Goal: Find contact information: Find contact information

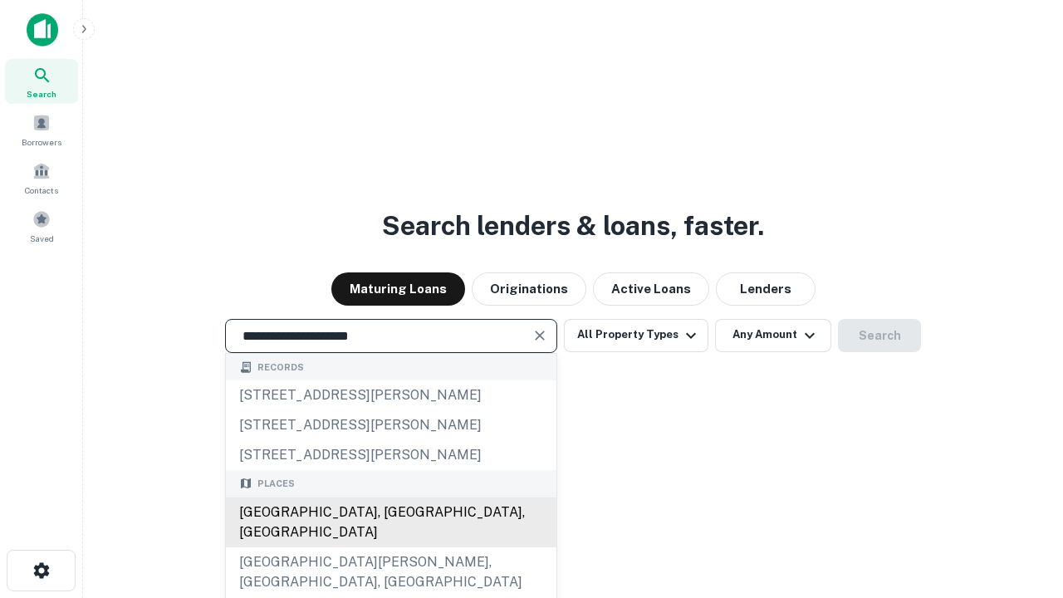
click at [390, 547] on div "[GEOGRAPHIC_DATA], [GEOGRAPHIC_DATA], [GEOGRAPHIC_DATA]" at bounding box center [391, 523] width 331 height 50
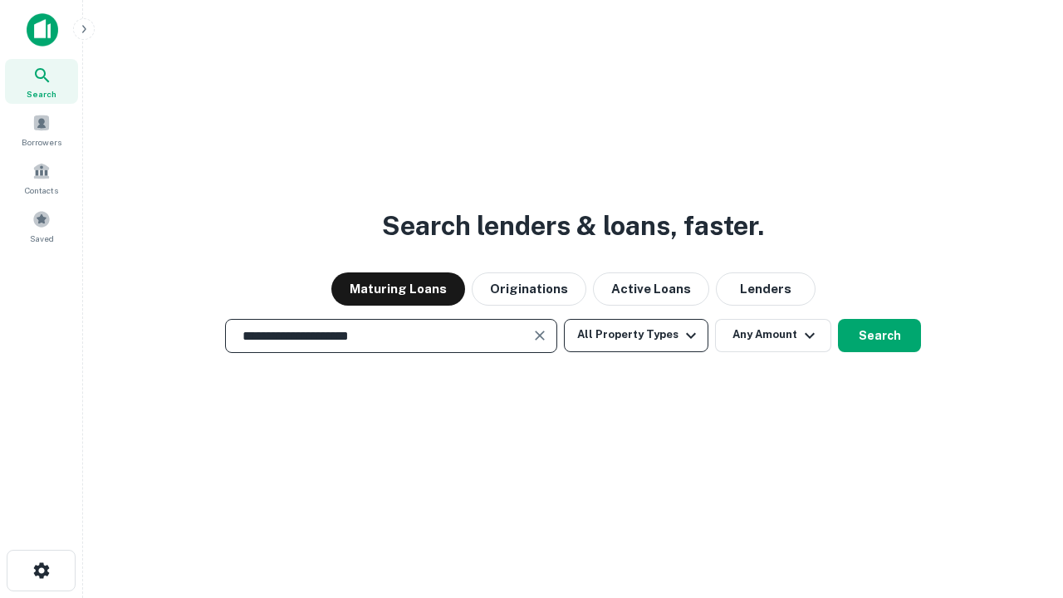
type input "**********"
click at [636, 335] on button "All Property Types" at bounding box center [636, 335] width 145 height 33
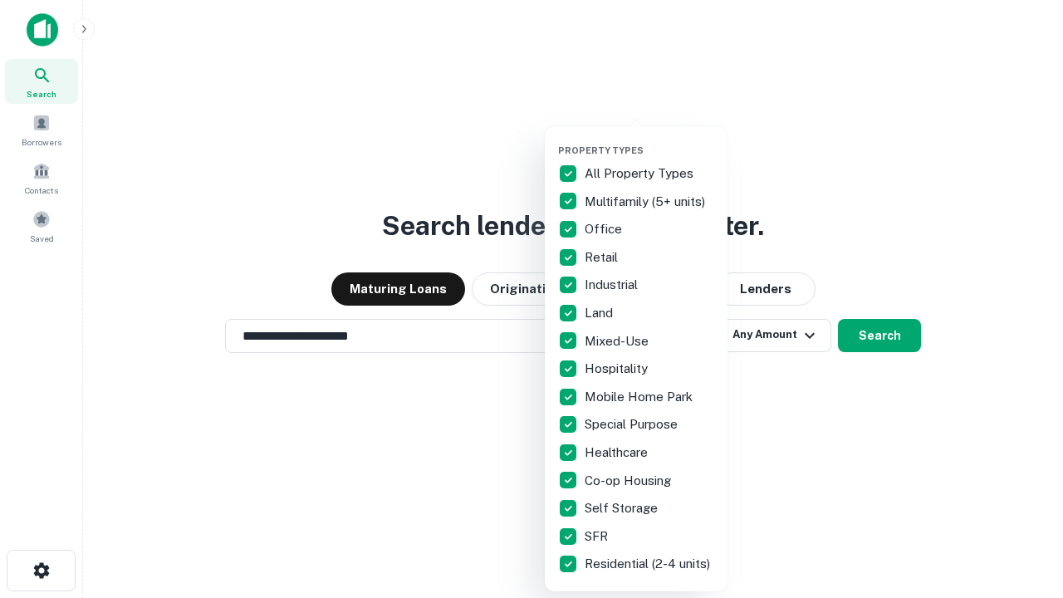
click at [650, 140] on button "button" at bounding box center [649, 140] width 183 height 1
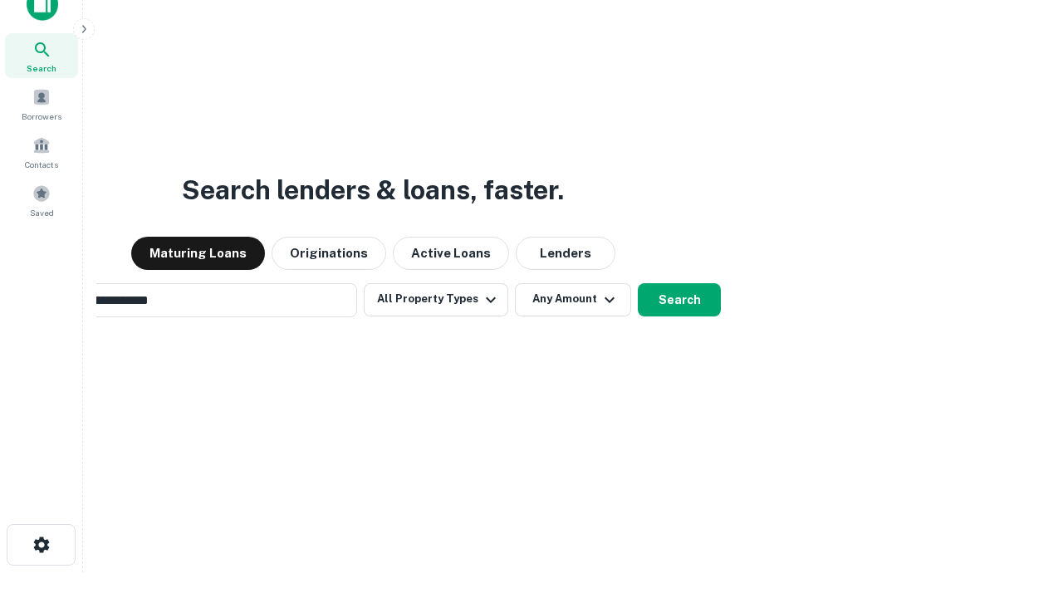
scroll to position [27, 0]
click at [515, 282] on button "Any Amount" at bounding box center [573, 298] width 116 height 33
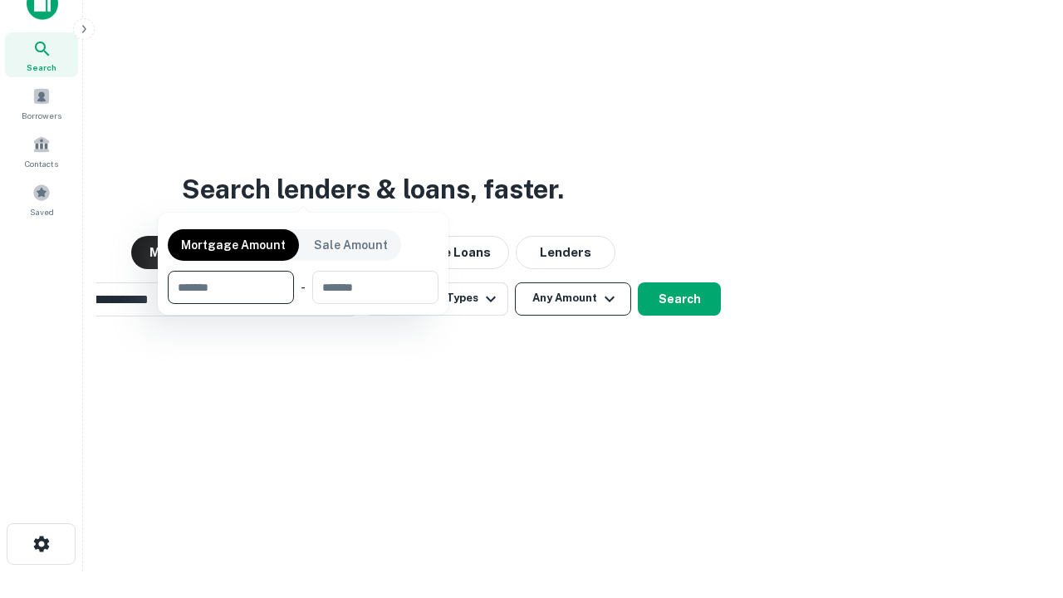
scroll to position [120, 470]
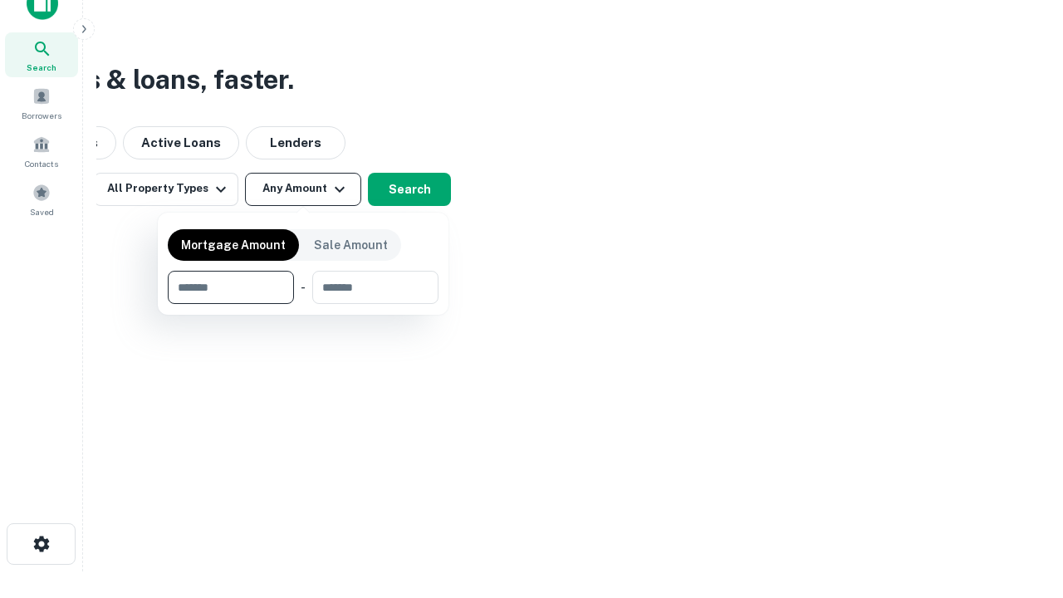
type input "*******"
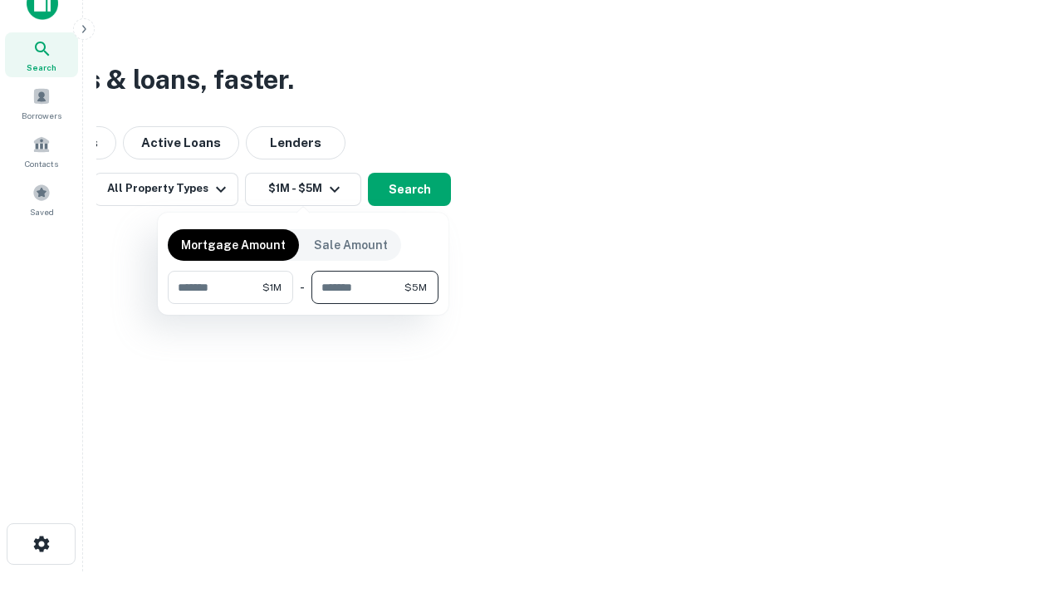
type input "*******"
click at [303, 304] on button "button" at bounding box center [303, 304] width 271 height 1
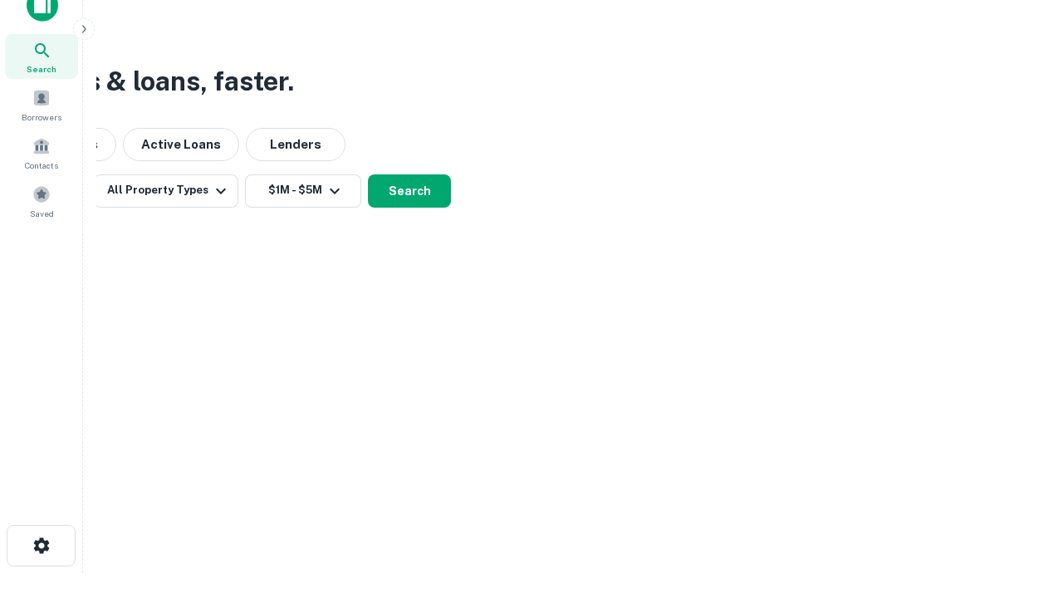
scroll to position [10, 307]
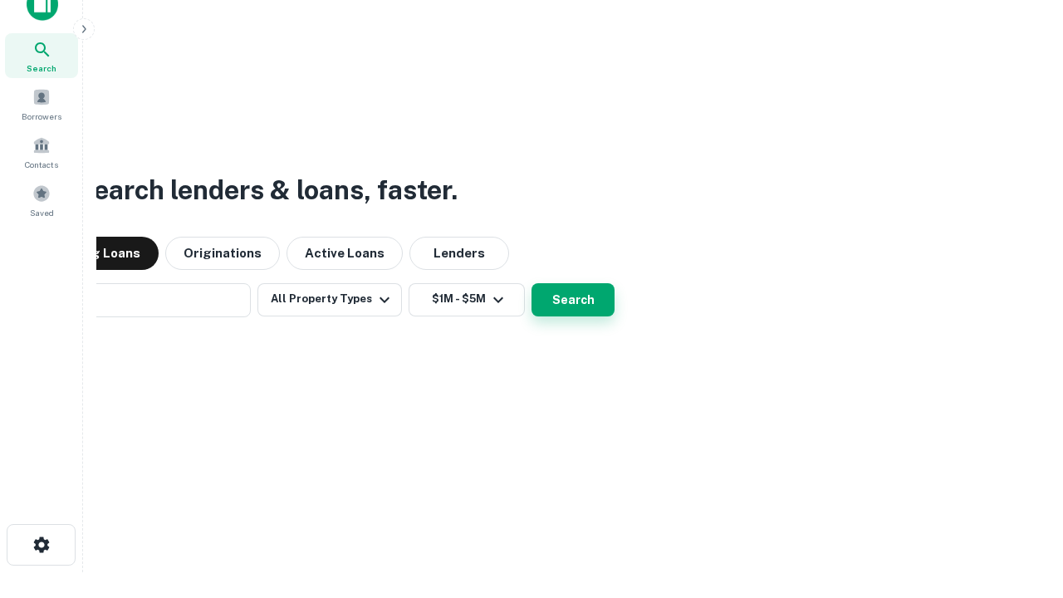
click at [532, 283] on button "Search" at bounding box center [573, 299] width 83 height 33
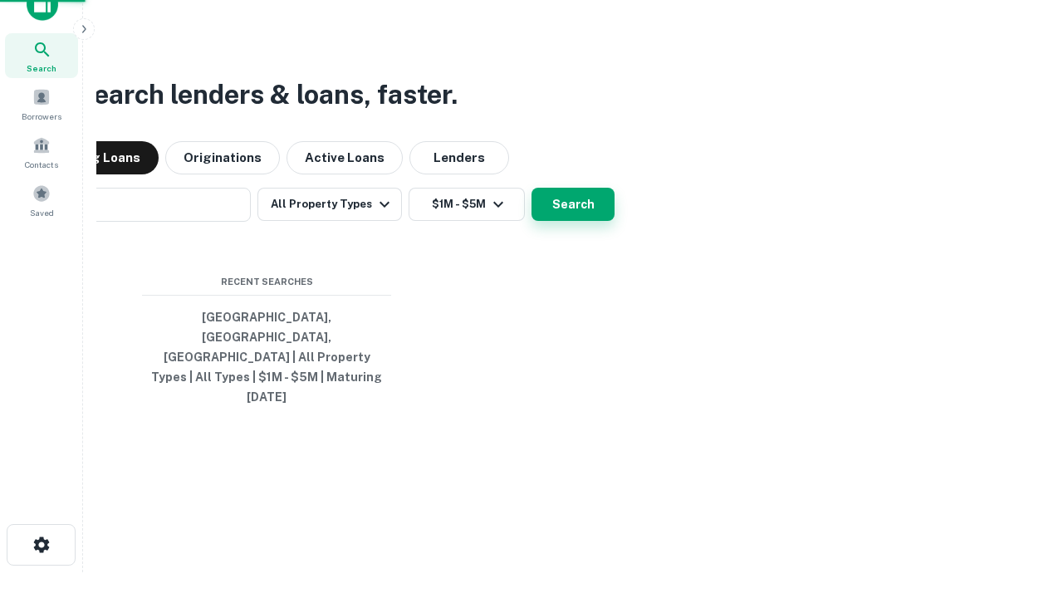
scroll to position [44, 470]
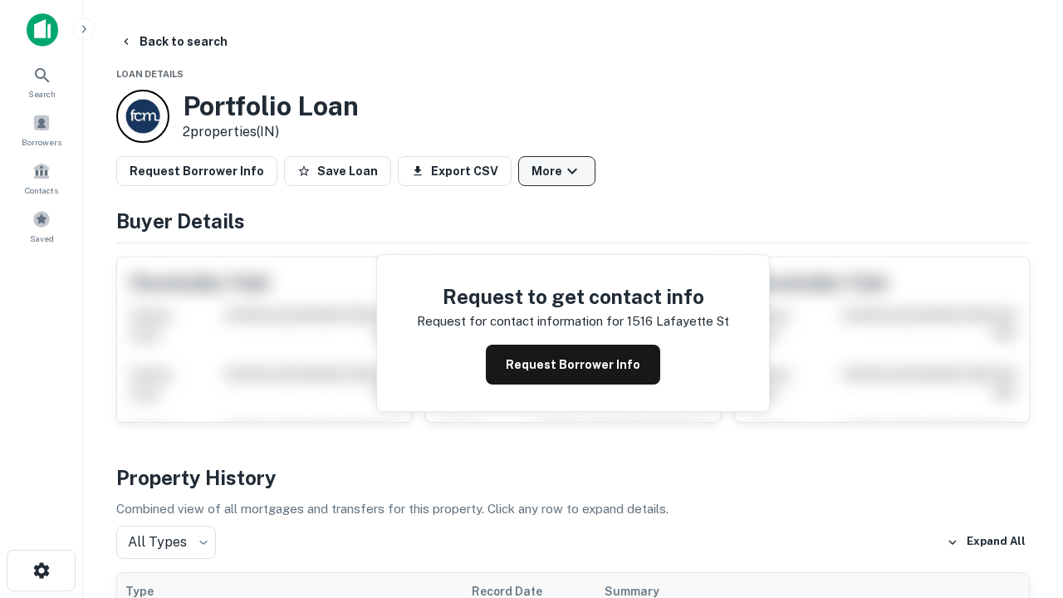
click at [557, 171] on button "More" at bounding box center [556, 171] width 77 height 30
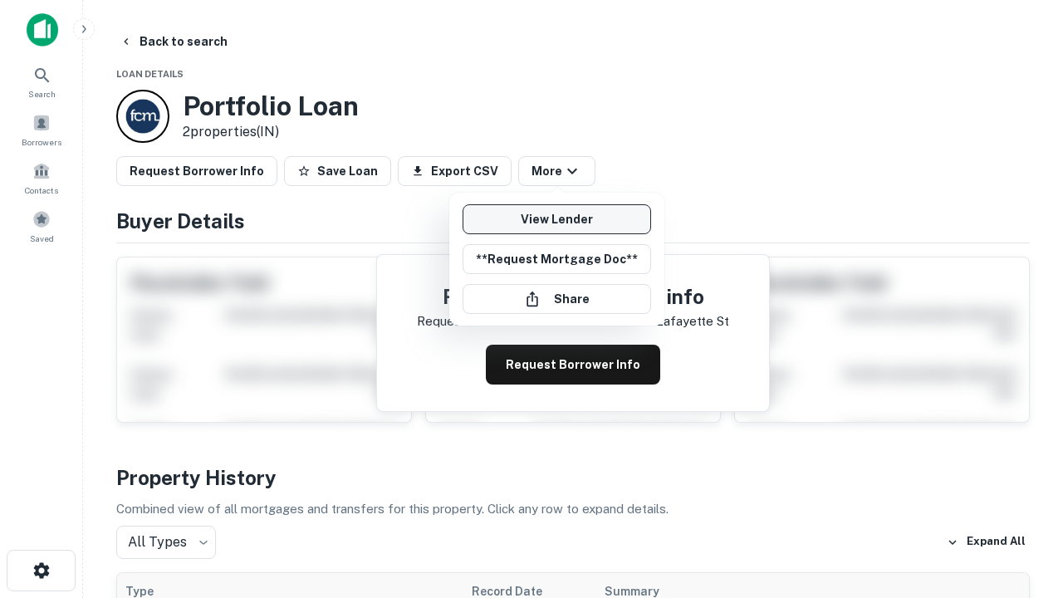
click at [557, 219] on link "View Lender" at bounding box center [557, 219] width 189 height 30
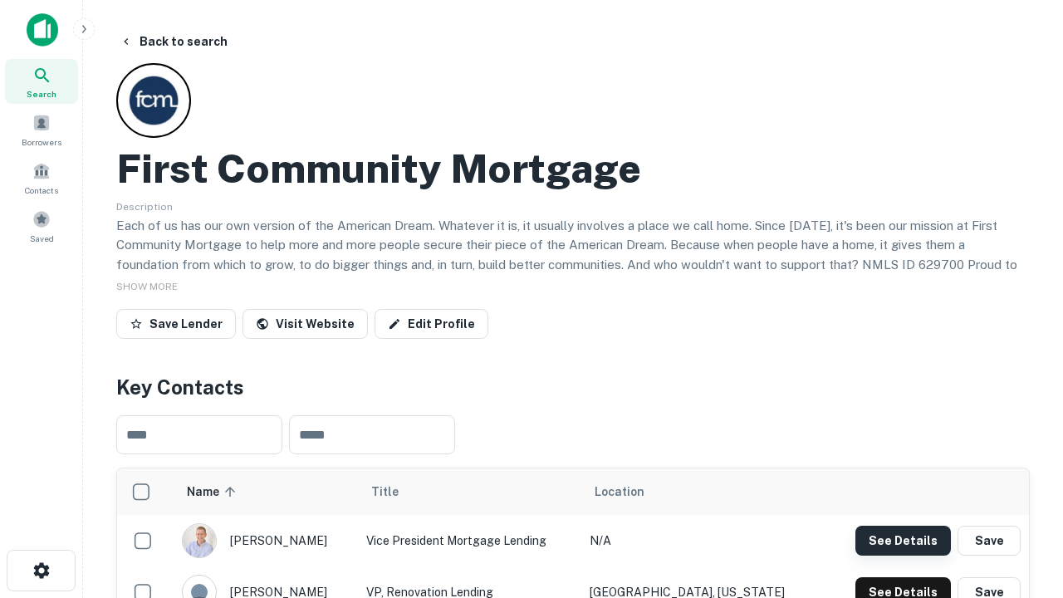
click at [903, 540] on button "See Details" at bounding box center [904, 541] width 96 height 30
click at [41, 571] on icon "button" at bounding box center [42, 571] width 20 height 20
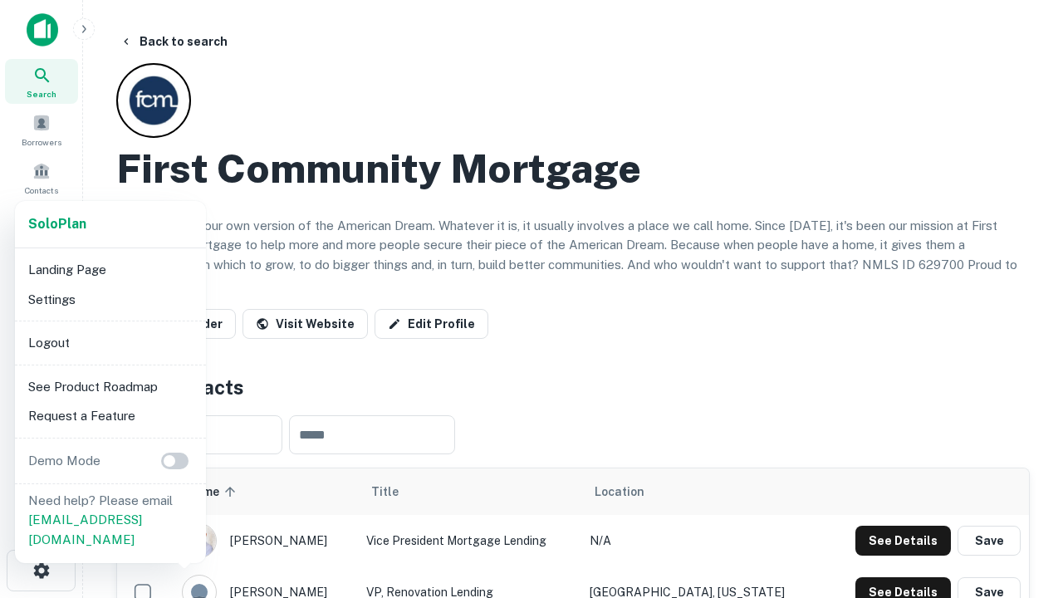
click at [110, 342] on li "Logout" at bounding box center [111, 343] width 178 height 30
